Goal: Find specific page/section: Find specific page/section

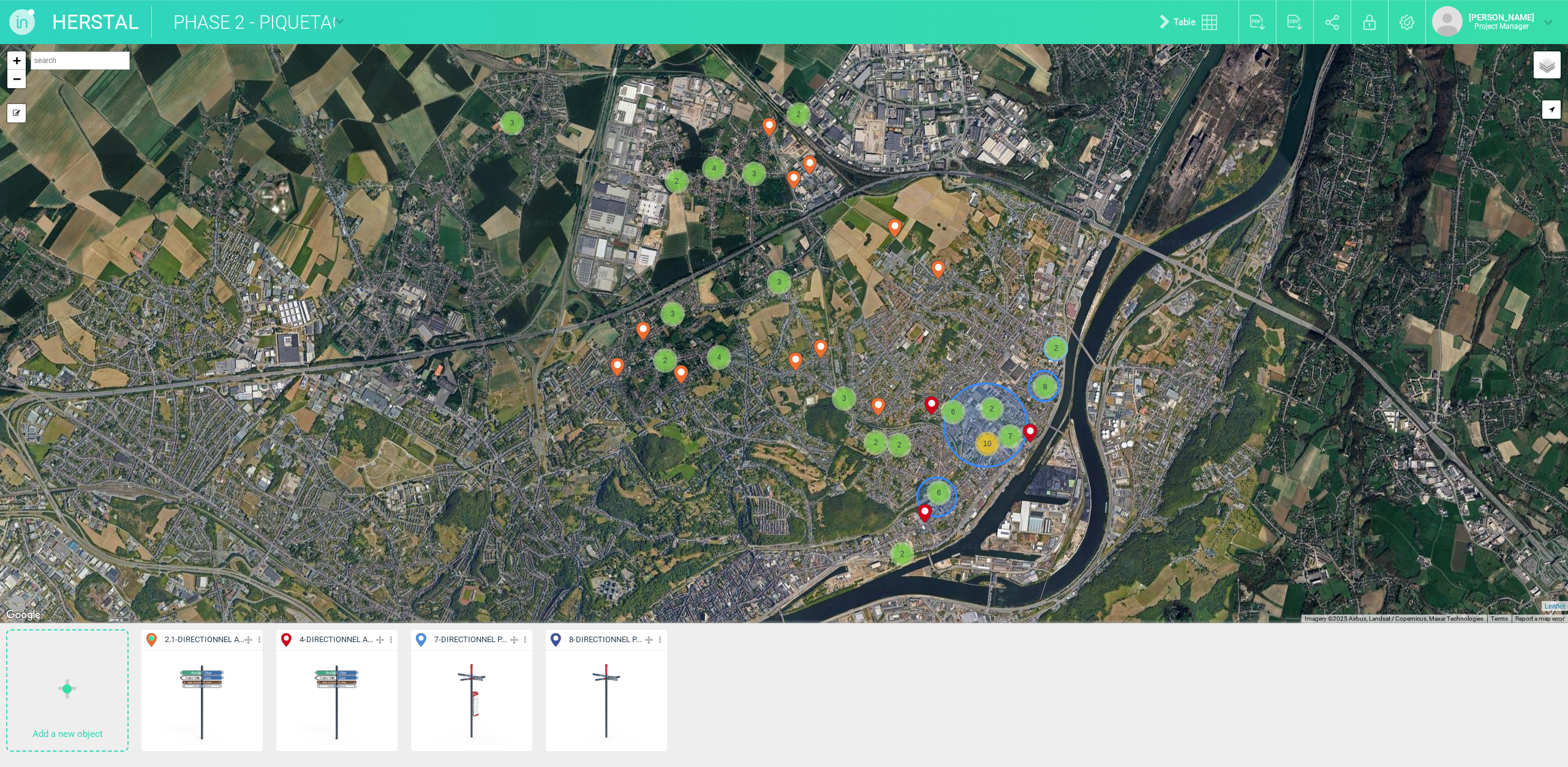
click at [503, 638] on span "7 - DIRECTIONNEL P..." at bounding box center [470, 640] width 72 height 12
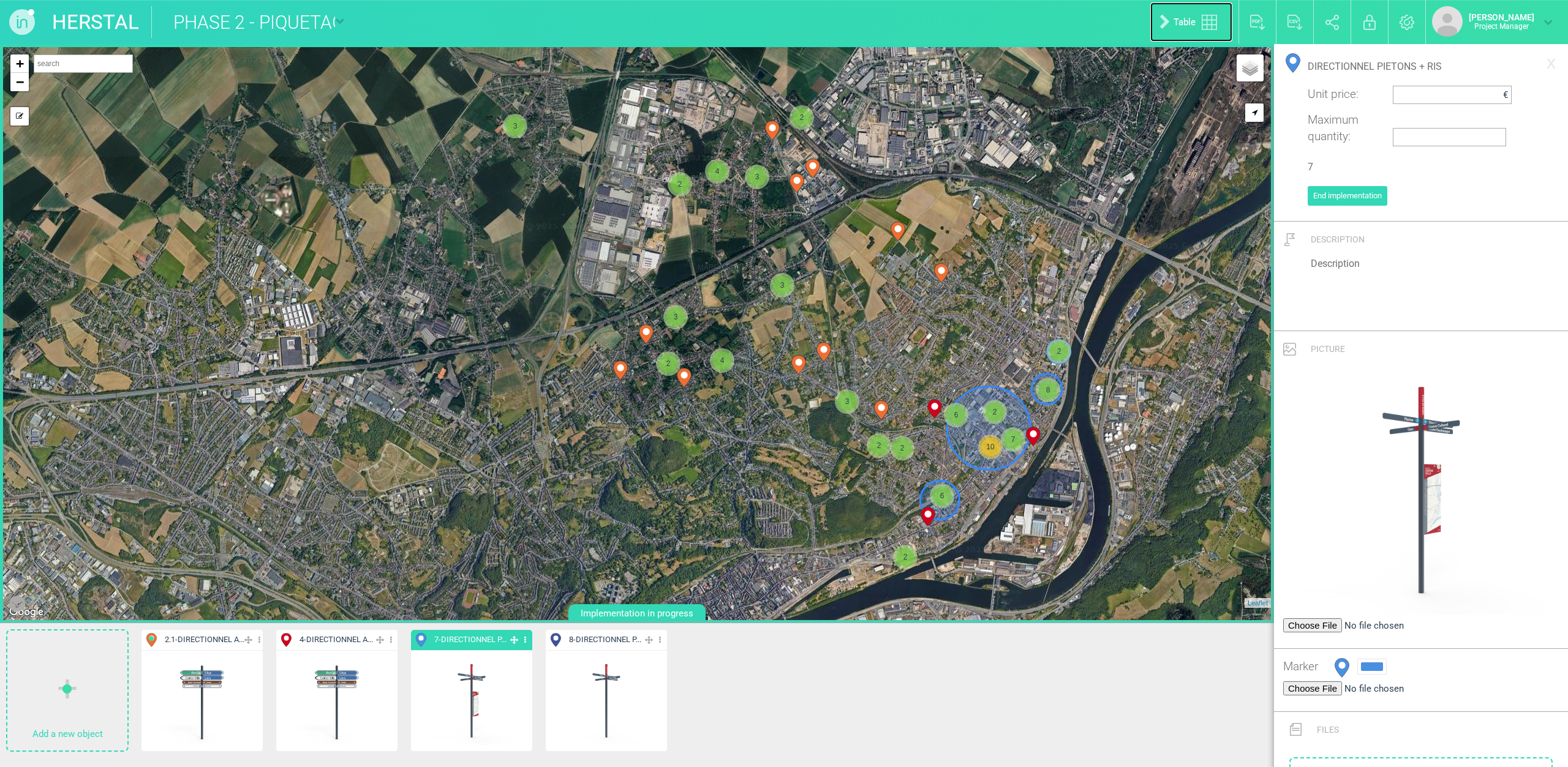
click at [1200, 23] on link "Table" at bounding box center [1191, 22] width 82 height 39
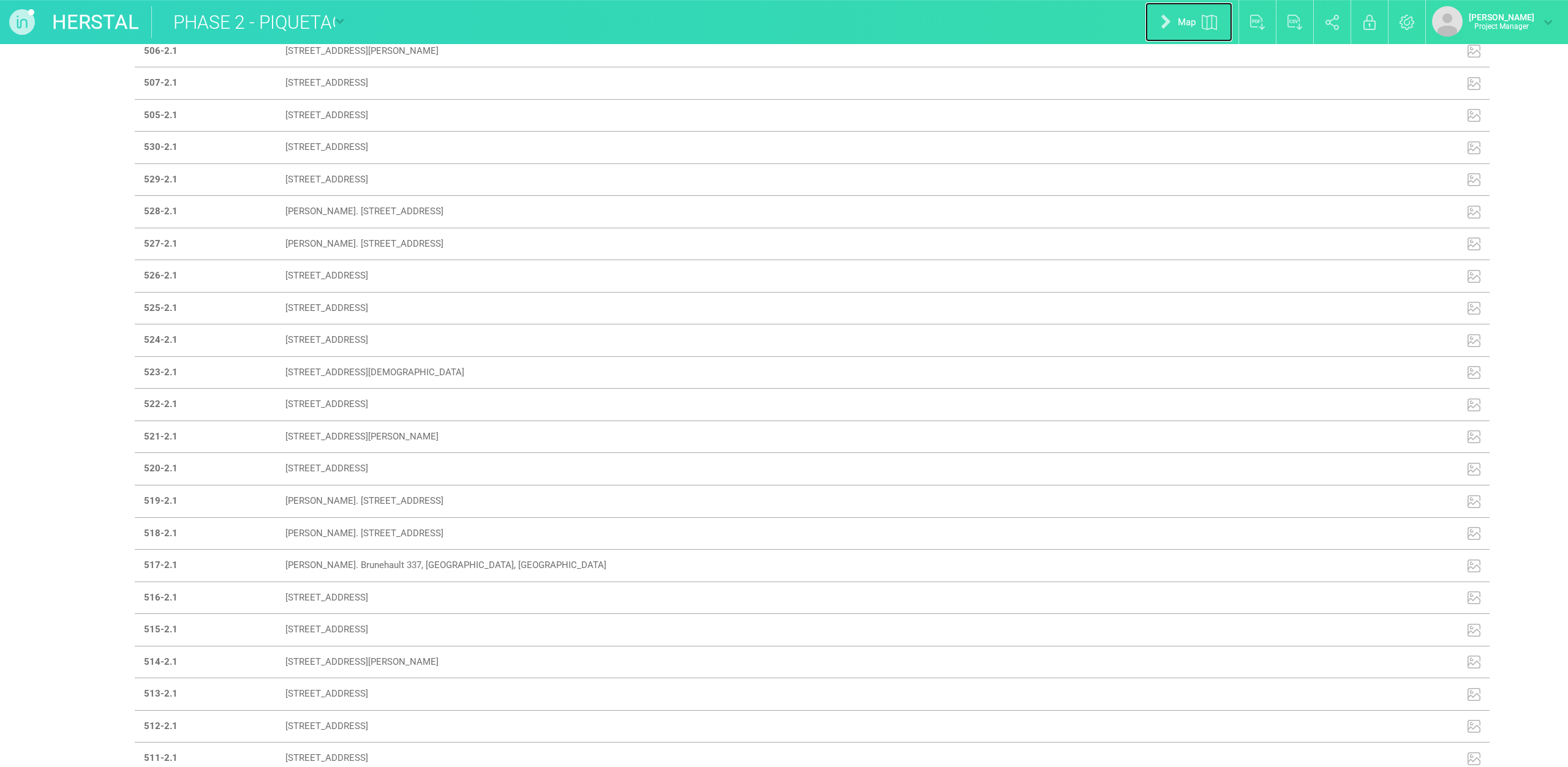
scroll to position [199, 0]
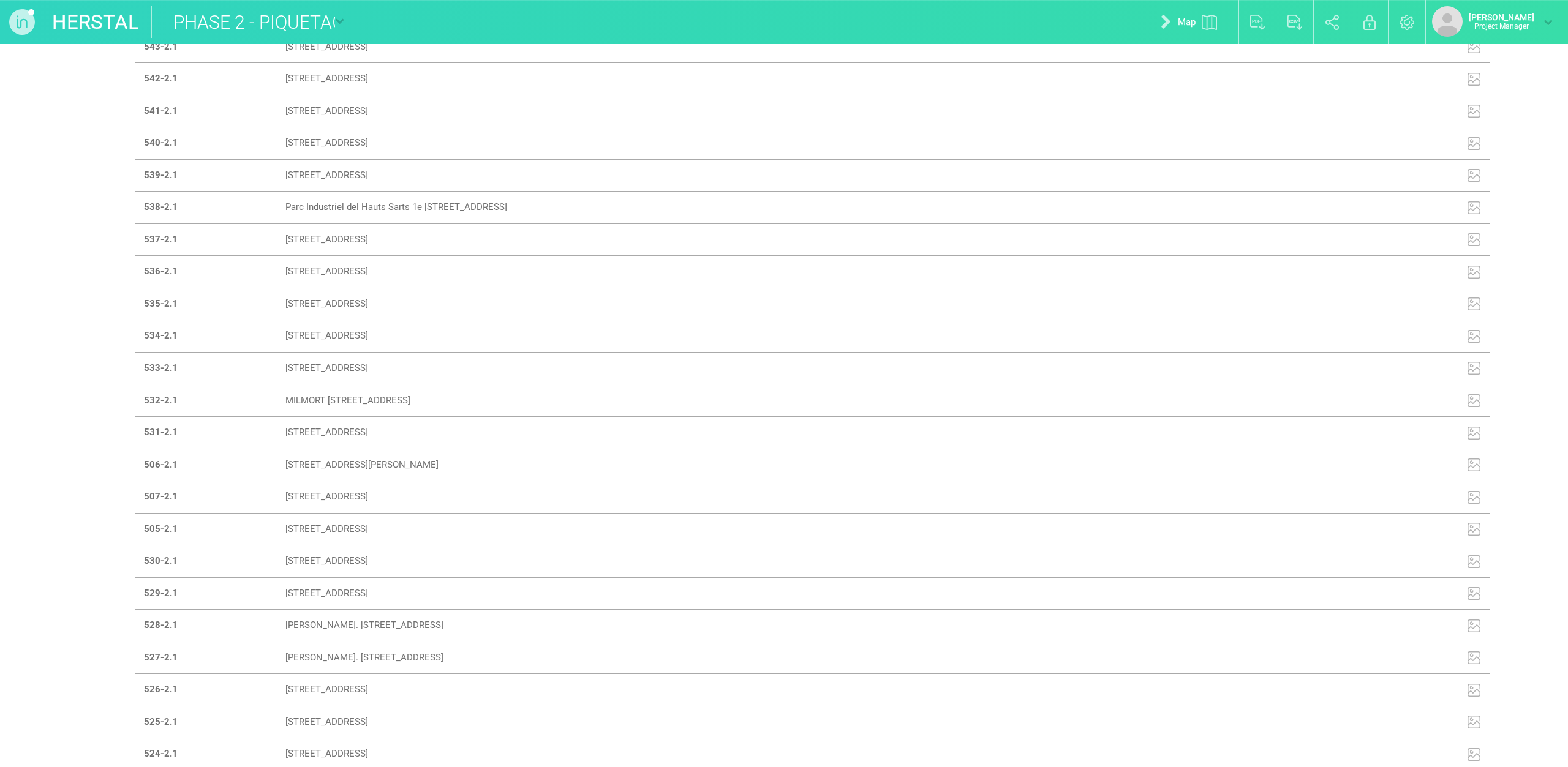
click at [327, 21] on input "PHASE 2 - PIQUETAGE" at bounding box center [243, 22] width 184 height 32
click at [101, 8] on link "HERSTAL" at bounding box center [96, 22] width 87 height 32
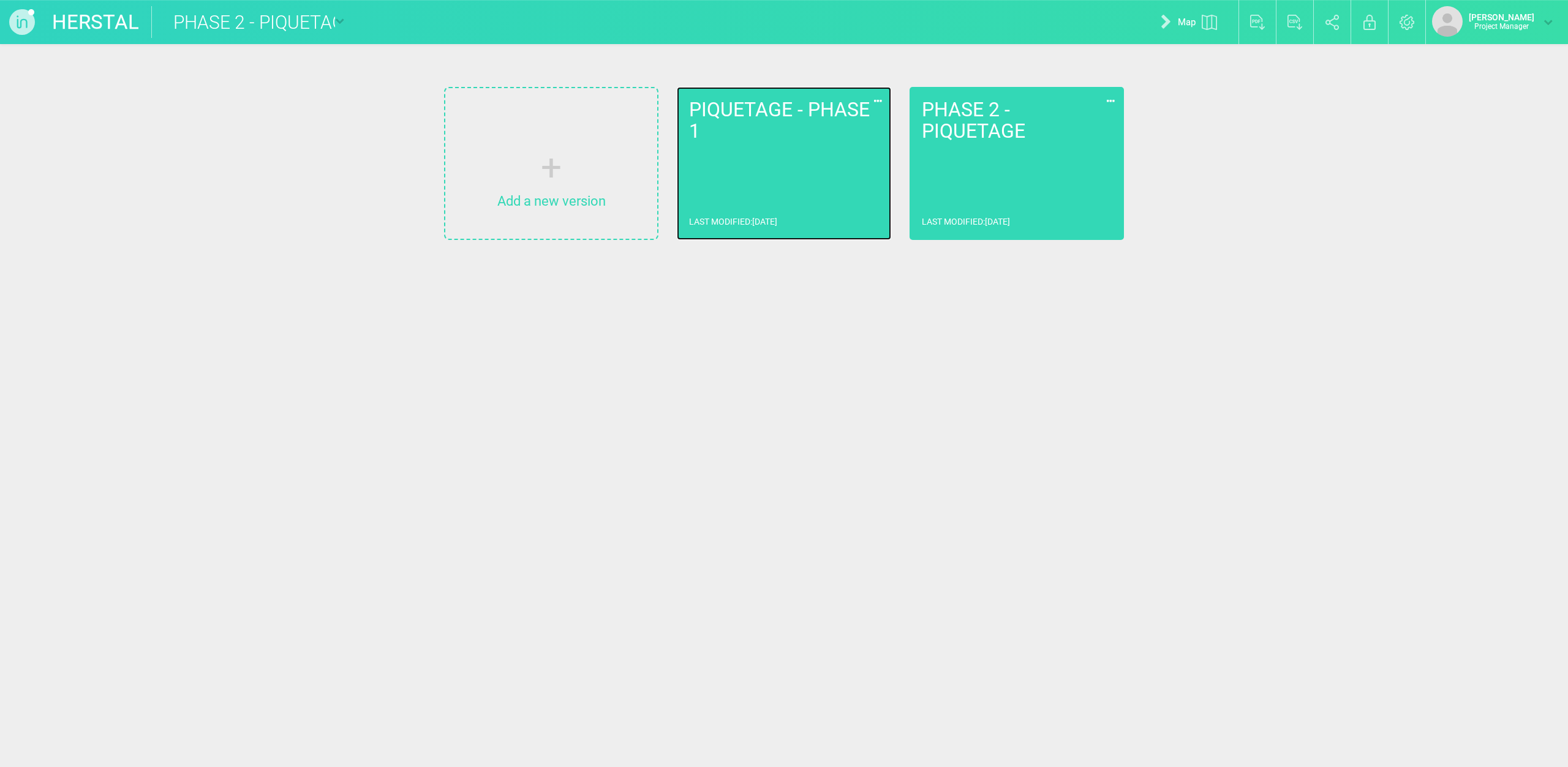
click at [794, 117] on h2 "PIQUETAGE - PHASE 1" at bounding box center [784, 120] width 190 height 43
type input "PIQUETAGE - PHASE 1"
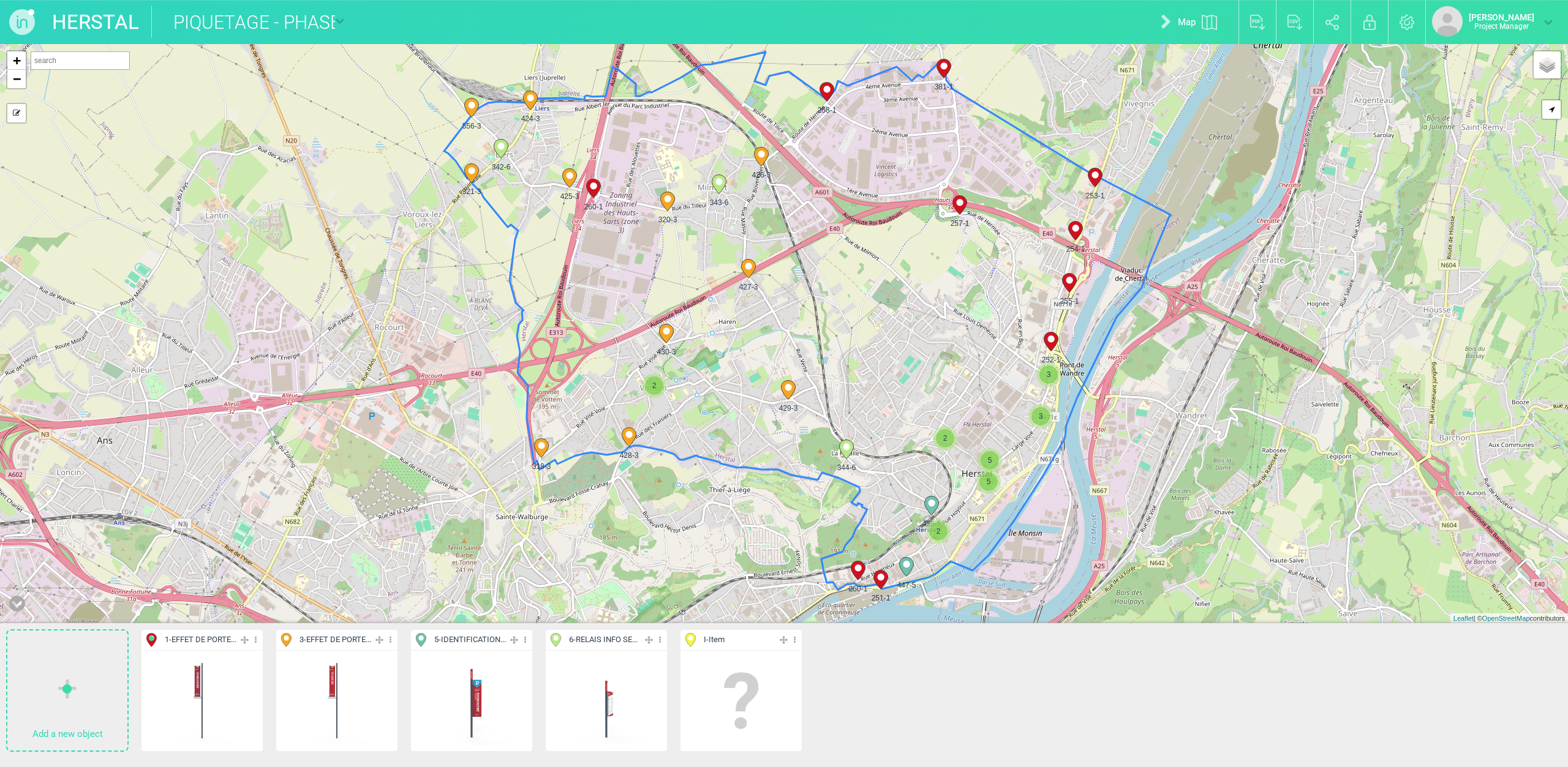
click at [609, 702] on img at bounding box center [606, 700] width 91 height 90
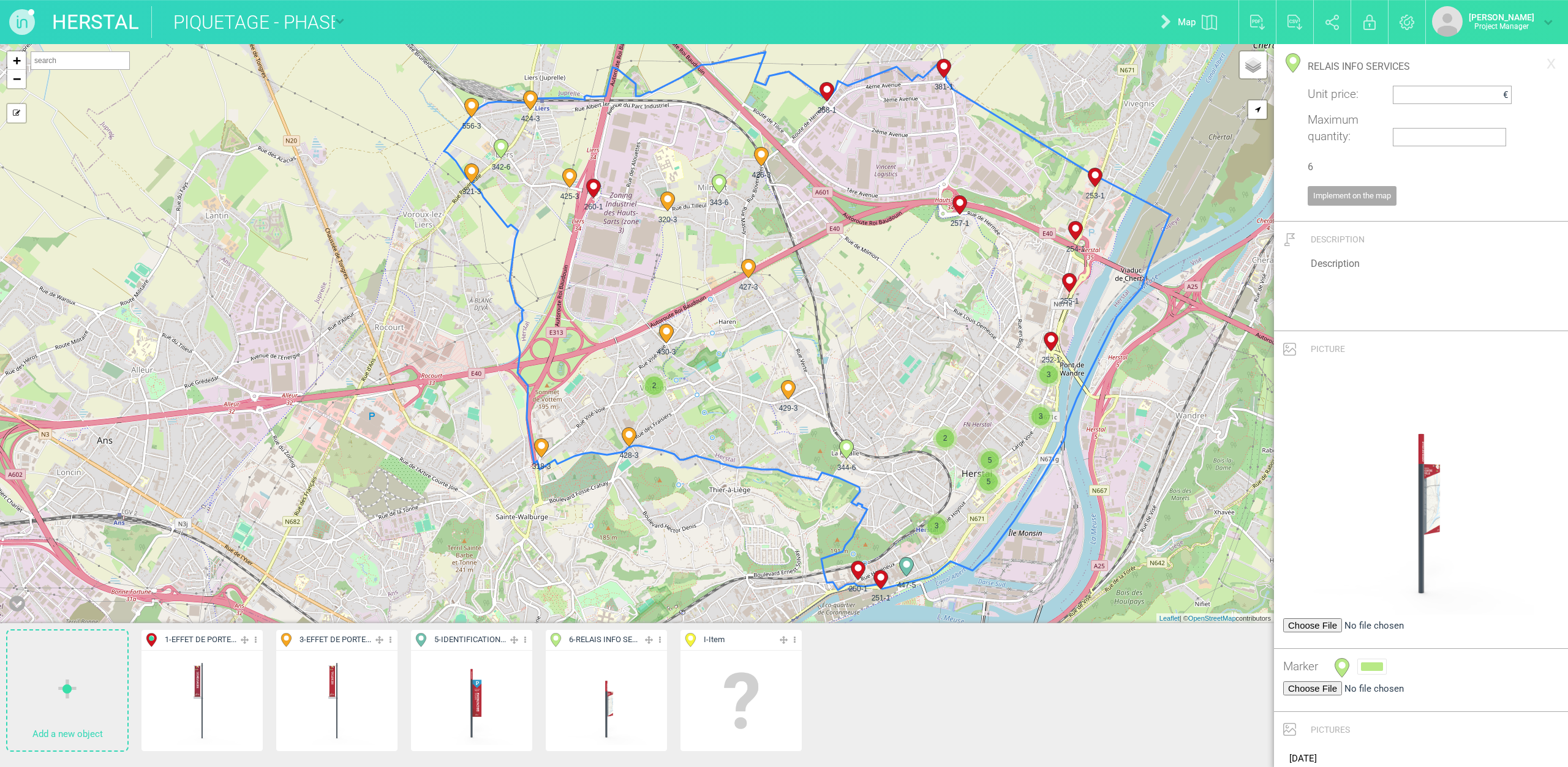
click at [628, 666] on img at bounding box center [606, 700] width 91 height 90
click at [1209, 21] on img at bounding box center [1209, 22] width 15 height 15
click at [1195, 23] on link "Table" at bounding box center [1191, 22] width 82 height 39
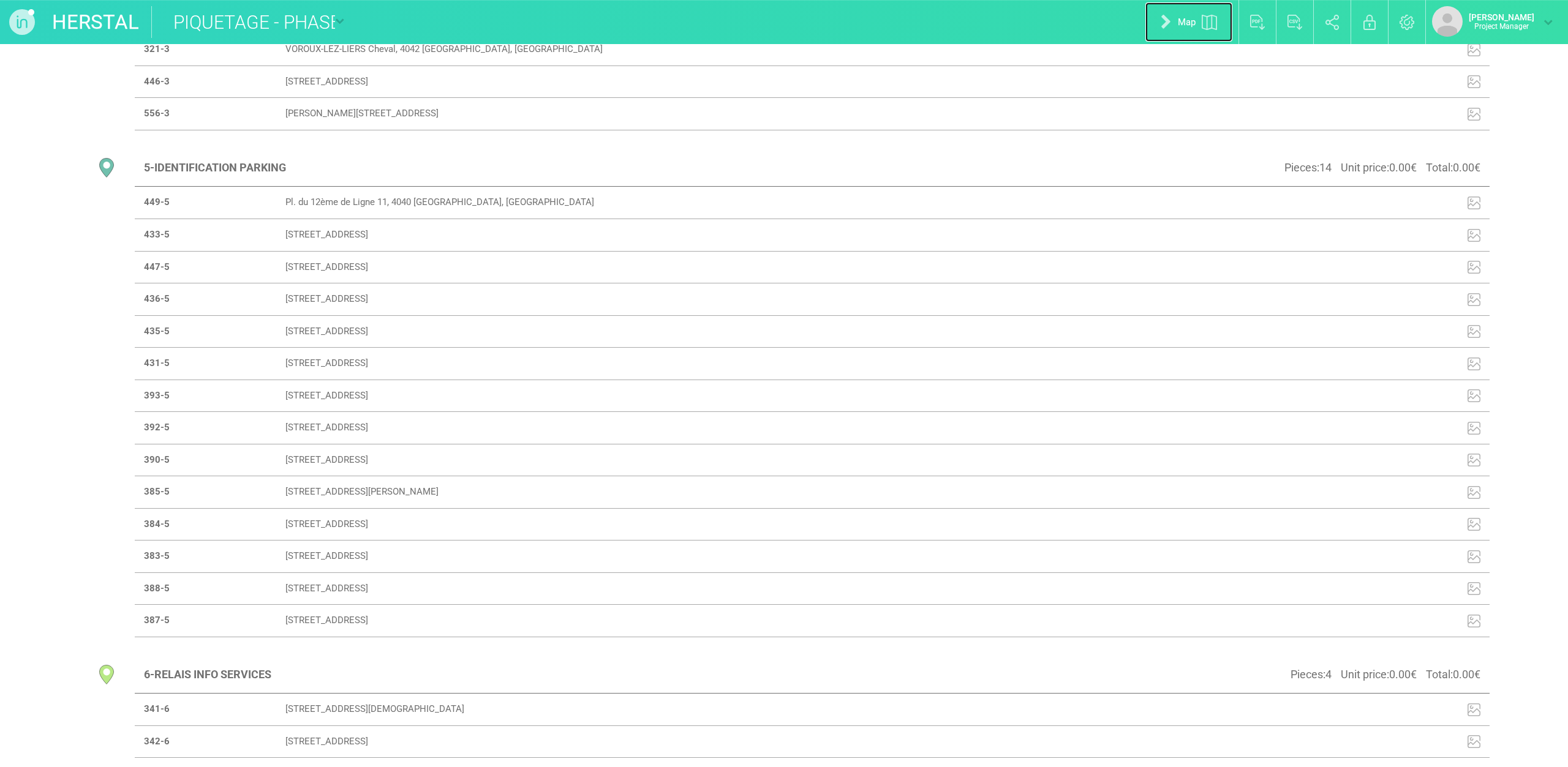
scroll to position [1104, 0]
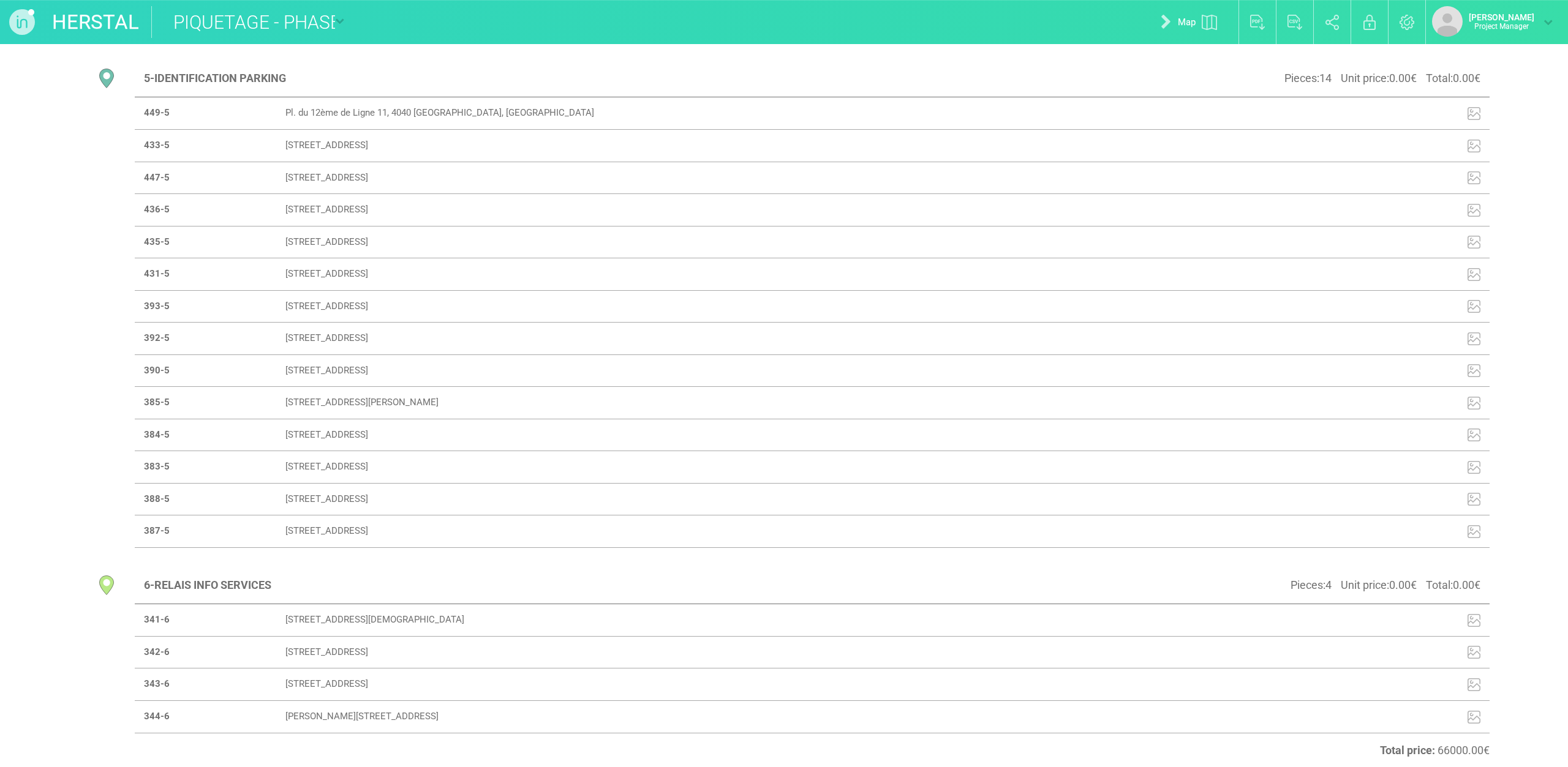
click at [383, 619] on td "[STREET_ADDRESS][DEMOGRAPHIC_DATA]" at bounding box center [814, 621] width 1076 height 32
select select "18501"
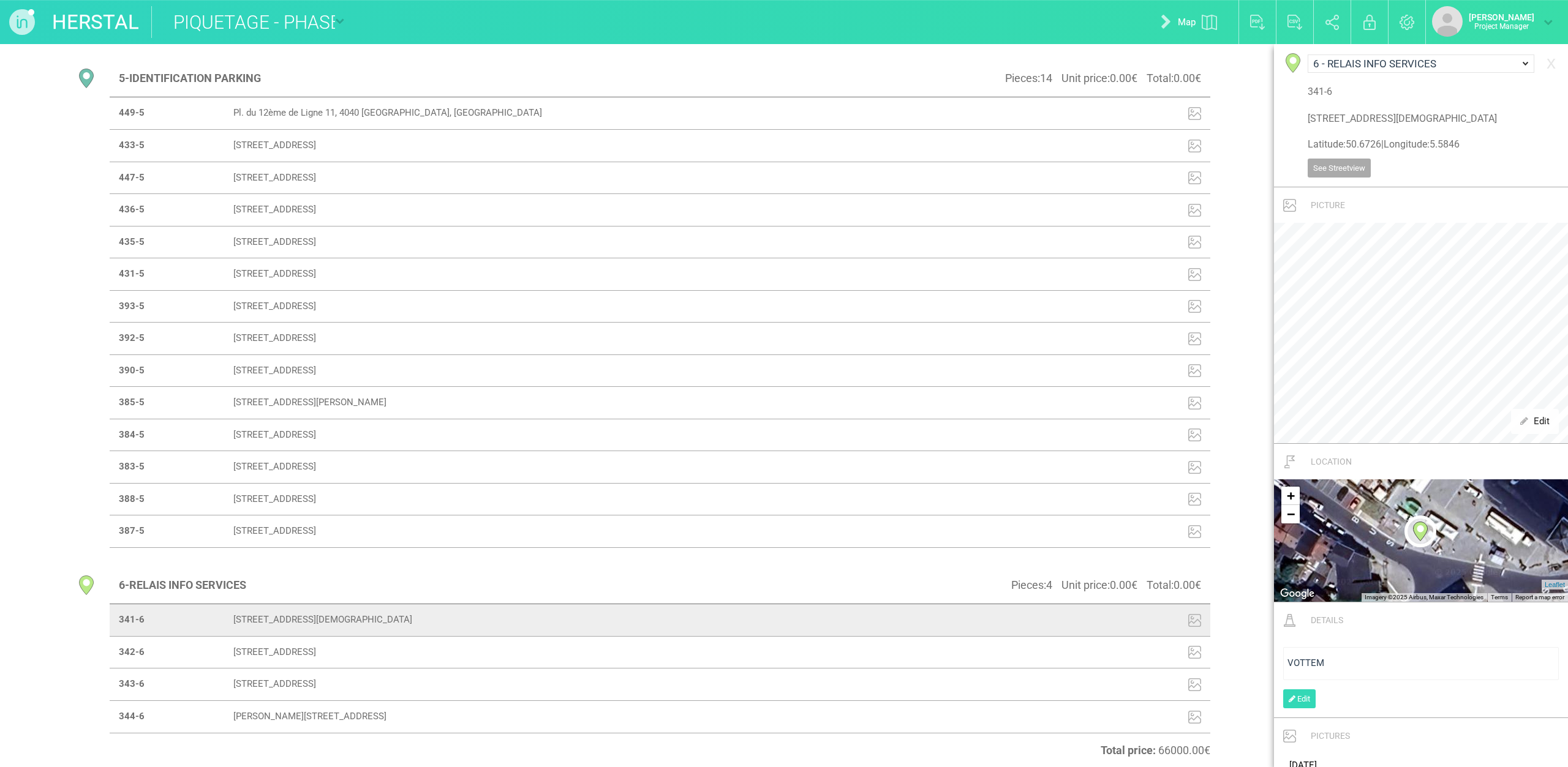
click at [353, 655] on td "[STREET_ADDRESS]" at bounding box center [661, 652] width 874 height 32
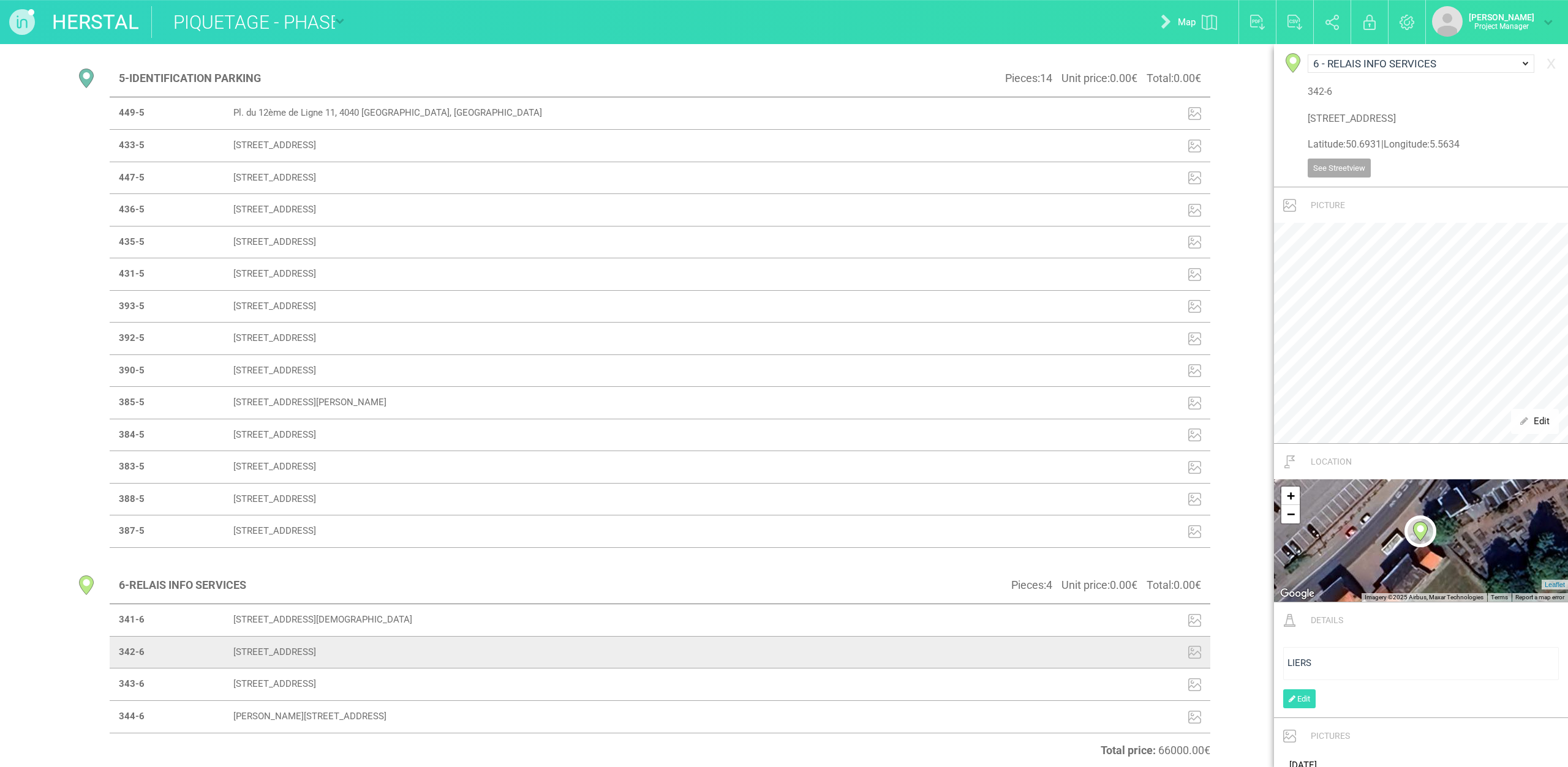
click at [286, 683] on td "[STREET_ADDRESS]" at bounding box center [661, 685] width 874 height 32
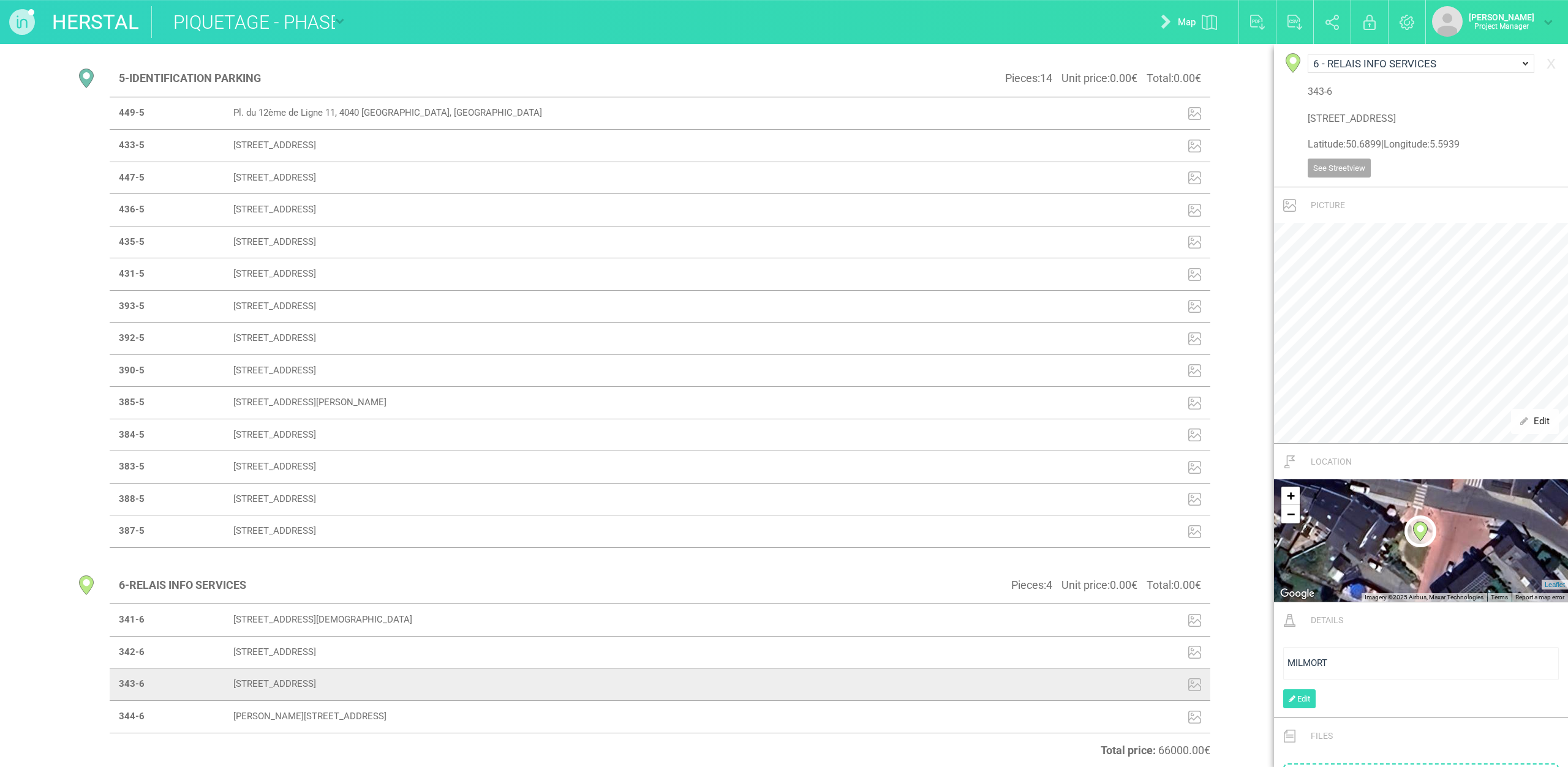
click at [291, 714] on td "[PERSON_NAME][STREET_ADDRESS]" at bounding box center [661, 716] width 874 height 32
type input "[PERSON_NAME][STREET_ADDRESS]"
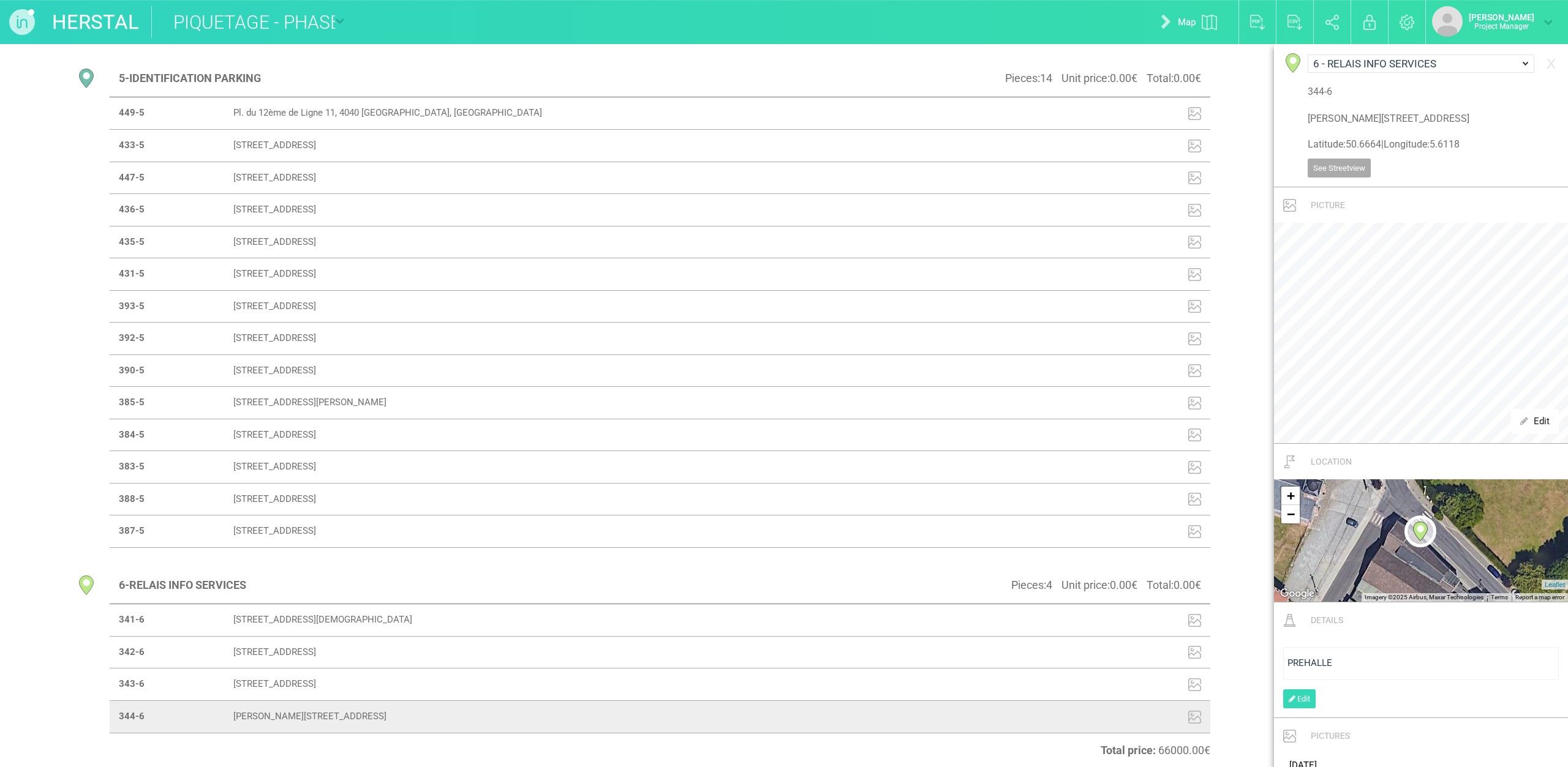
click at [336, 14] on link at bounding box center [339, 22] width 9 height 32
click at [233, 58] on link "PHASE 2 - PIQUETAGE" at bounding box center [222, 61] width 137 height 21
type input "PHASE 2 - PIQUETAGE"
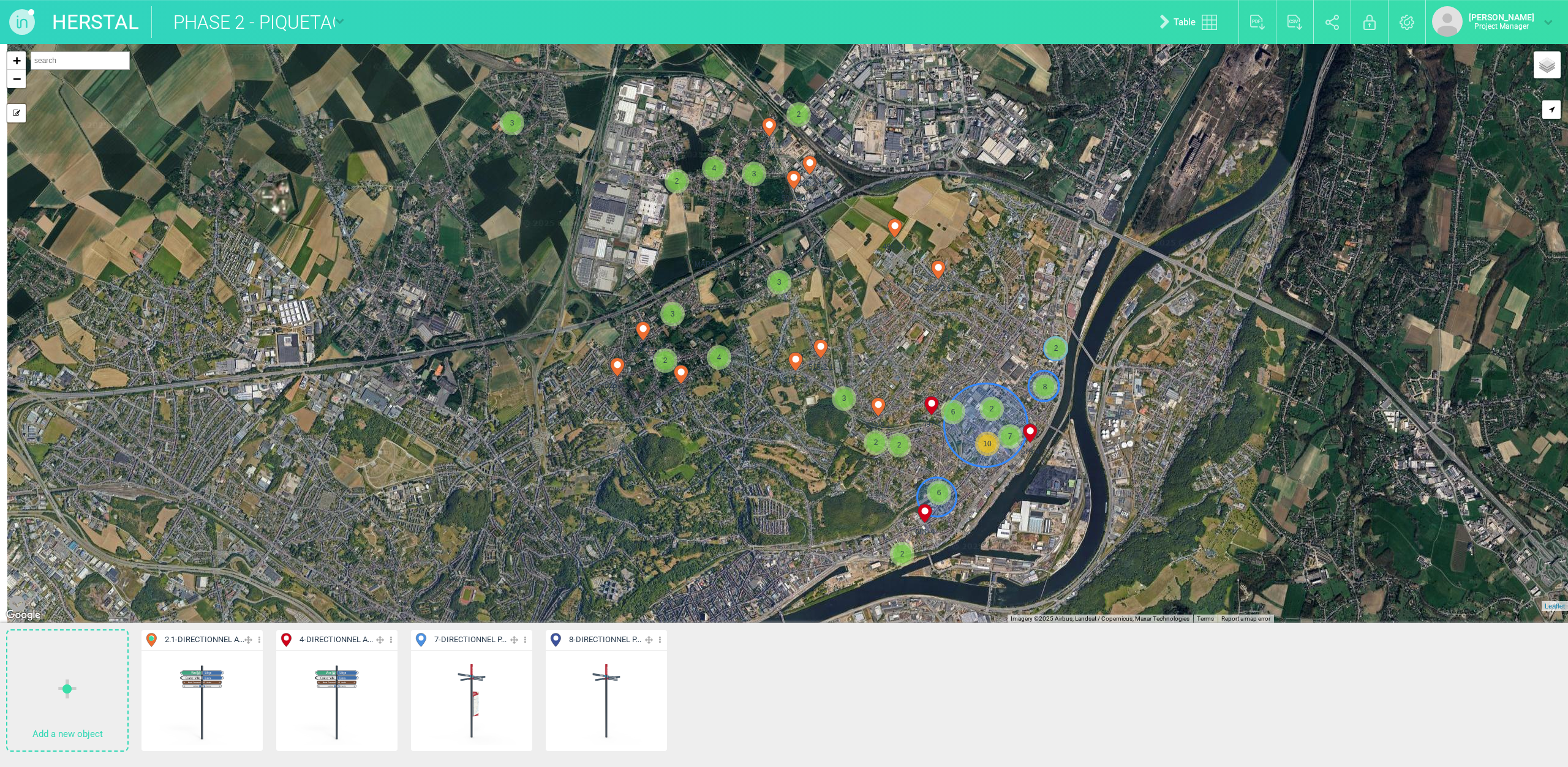
click at [470, 693] on img at bounding box center [471, 700] width 91 height 90
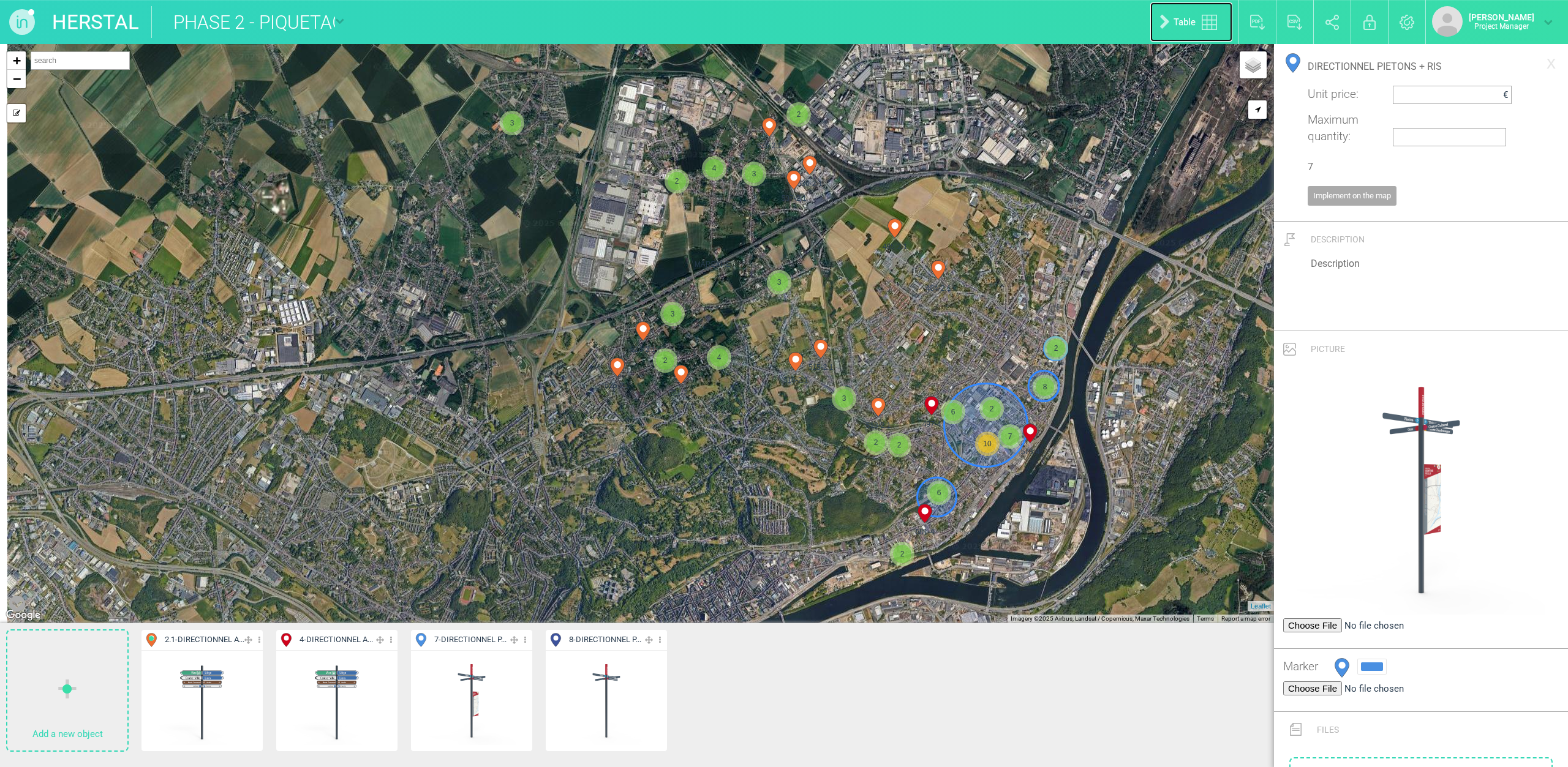
click at [1197, 17] on link "Table" at bounding box center [1191, 22] width 82 height 39
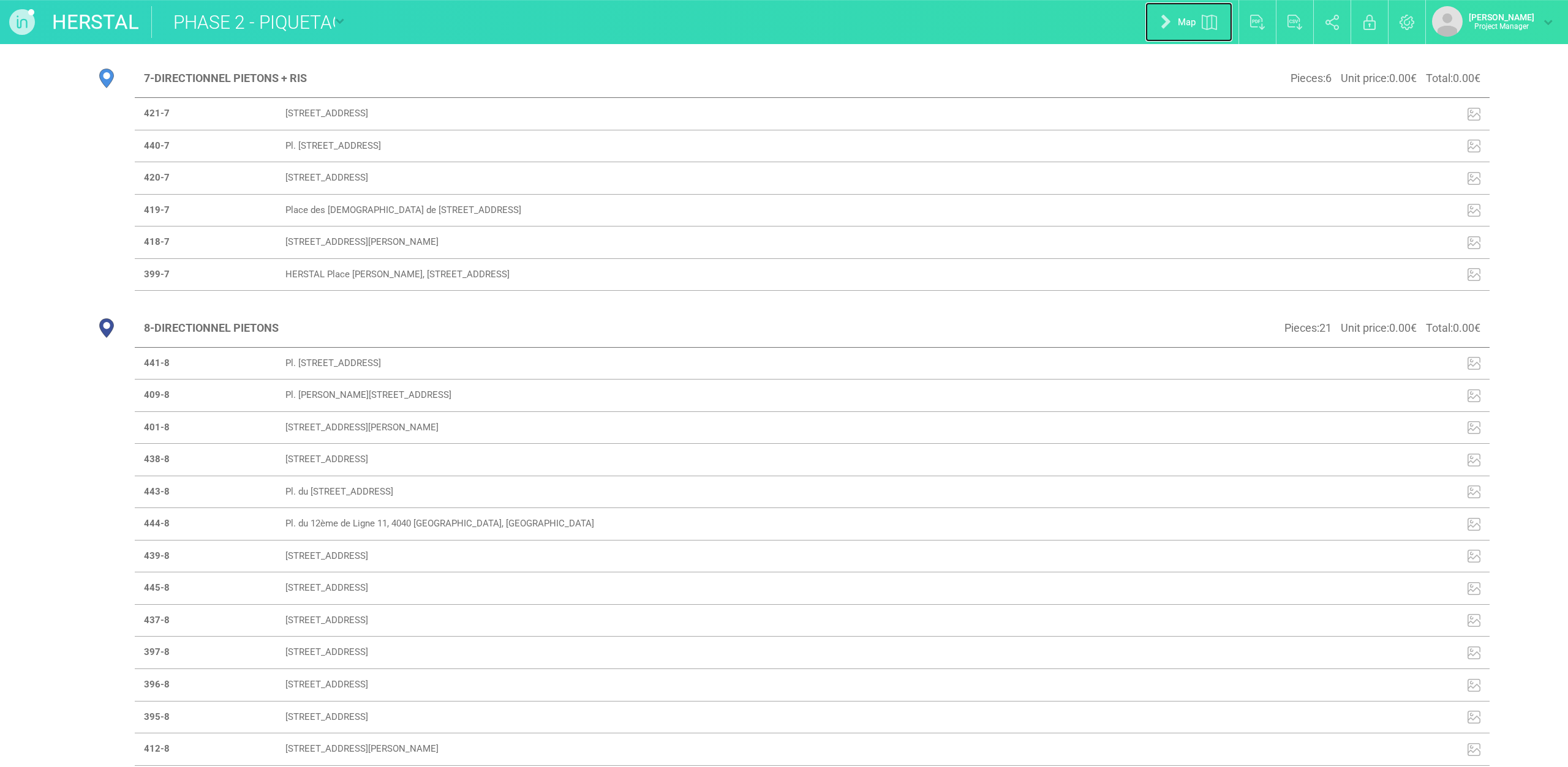
scroll to position [2076, 0]
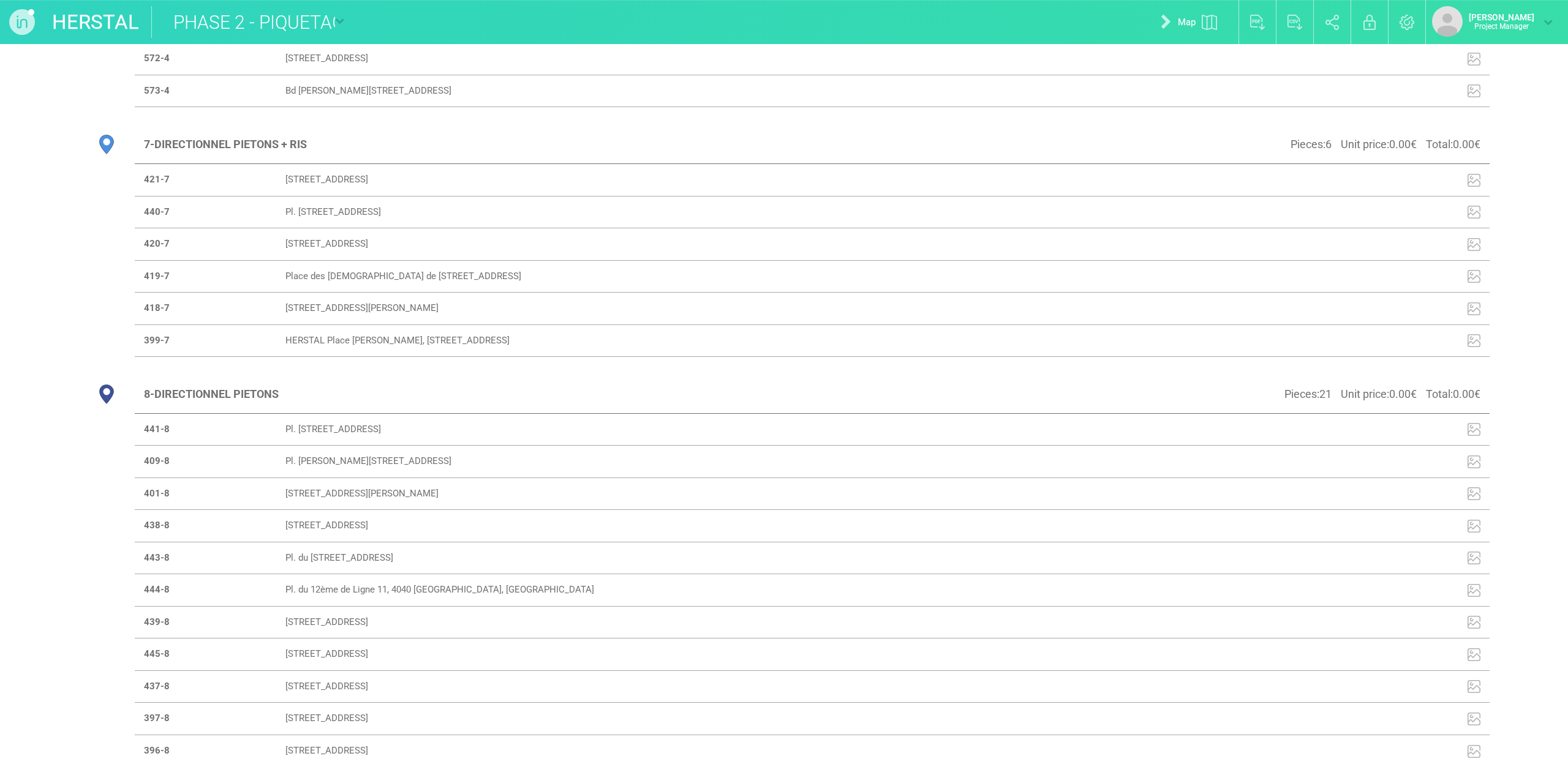
click at [94, 151] on div "2.1 - DIRECTIONNEL AUTO Pieces : 45 Unit price : 0.00 € Total : 0.00 € 551-2.1 …" at bounding box center [784, 405] width 1568 height 723
click at [85, 150] on div "2.1 - DIRECTIONNEL AUTO Pieces : 45 Unit price : 0.00 € Total : 0.00 € 551-2.1 …" at bounding box center [784, 405] width 1568 height 723
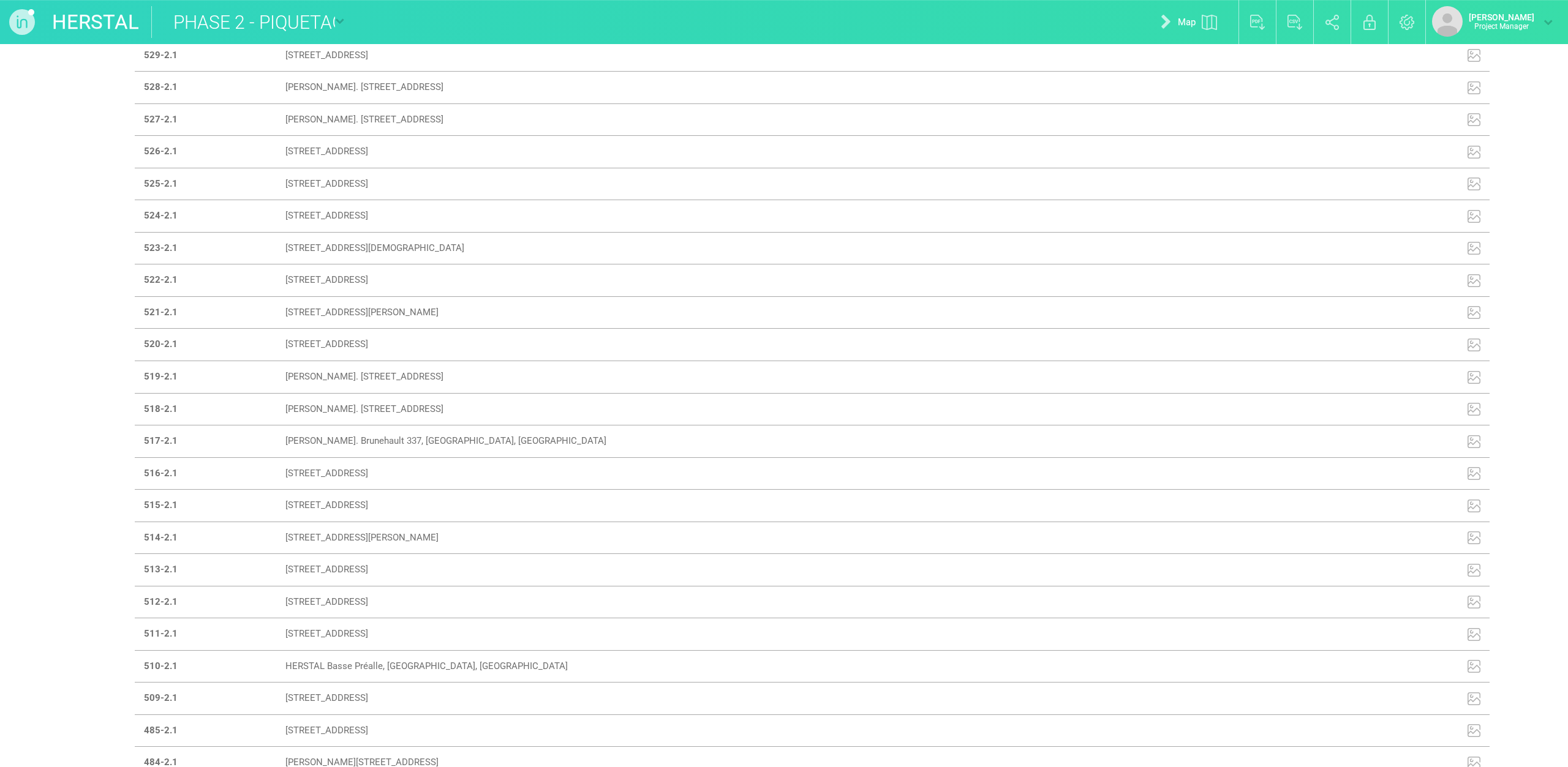
scroll to position [489, 0]
